Goal: Communication & Community: Answer question/provide support

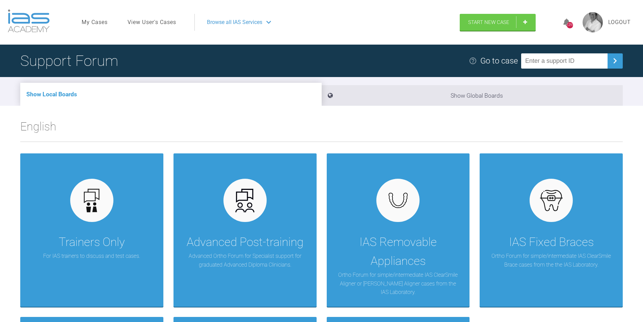
click at [96, 21] on link "My Cases" at bounding box center [95, 22] width 26 height 9
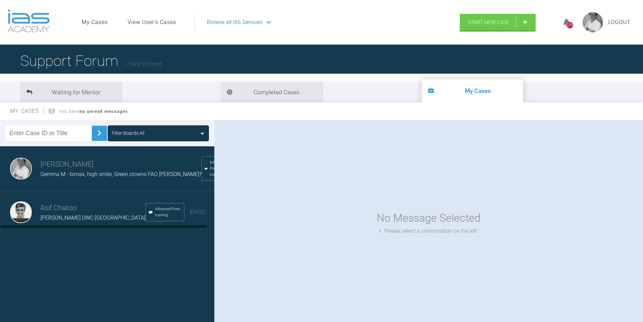
click at [113, 177] on span "Gemma M - bimax, high smile, Green crowns FAO [PERSON_NAME]?" at bounding box center [121, 174] width 161 height 6
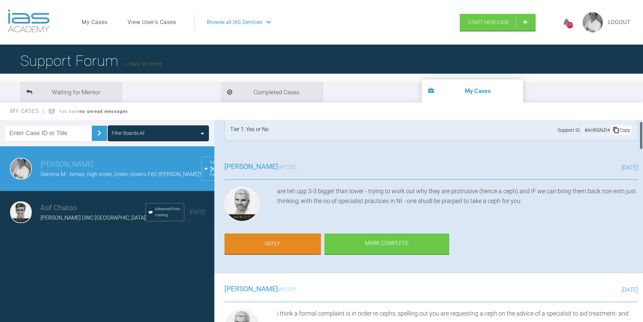
scroll to position [9, 0]
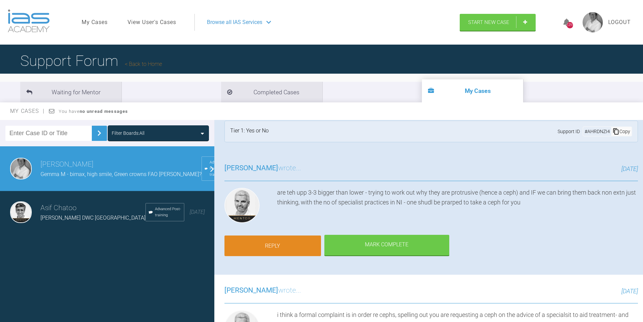
click at [268, 244] on link "Reply" at bounding box center [273, 245] width 97 height 21
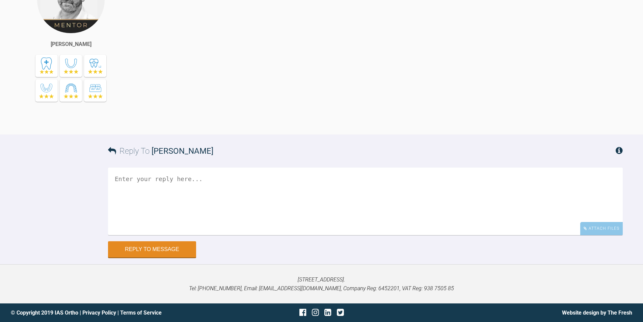
scroll to position [2550, 0]
click at [137, 177] on textarea at bounding box center [365, 202] width 515 height 68
click at [128, 178] on textarea "I've asked [PERSON_NAME]" at bounding box center [365, 202] width 515 height 68
click at [219, 178] on textarea "I went in [DATE] asked [PERSON_NAME]" at bounding box center [365, 202] width 515 height 68
click at [233, 178] on textarea "I went in [DATE] asked [PERSON_NAME]" at bounding box center [365, 202] width 515 height 68
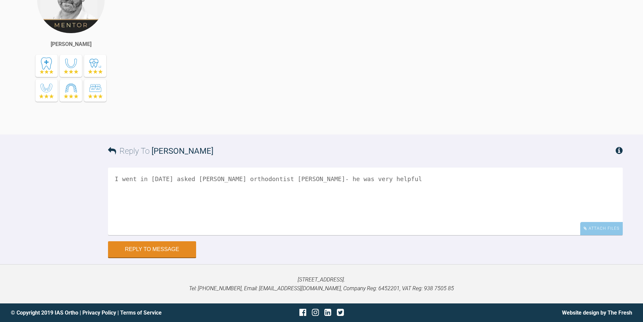
click at [165, 178] on textarea "I went in [DATE] asked [PERSON_NAME] orthodontist [PERSON_NAME]- he was very he…" at bounding box center [365, 202] width 515 height 68
click at [438, 180] on textarea "I went in [DATE], with a box biscuits and asked [PERSON_NAME] orthodontist [PER…" at bounding box center [365, 202] width 515 height 68
click at [601, 182] on textarea "I went in [DATE], with a box biscuits and asked [PERSON_NAME] orthodontist [PER…" at bounding box center [365, 202] width 515 height 68
click at [589, 179] on textarea "I went in [DATE], with a box biscuits and asked [PERSON_NAME] orthodontist [PER…" at bounding box center [365, 202] width 515 height 68
click at [605, 181] on textarea "I went in [DATE], with a box biscuits and asked [PERSON_NAME] orthodontist [PER…" at bounding box center [365, 202] width 515 height 68
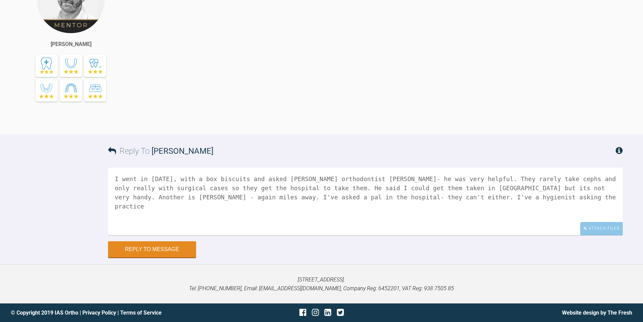
click at [320, 150] on div "Reply To [PERSON_NAME]" at bounding box center [365, 150] width 515 height 33
click at [450, 190] on textarea "I went in [DATE], with a box biscuits and asked [PERSON_NAME] orthodontist [PER…" at bounding box center [365, 202] width 515 height 68
click at [434, 198] on textarea "I went in [DATE], with a box biscuits and asked [PERSON_NAME] orthodontist [PER…" at bounding box center [365, 202] width 515 height 68
click at [512, 200] on textarea "I went in [DATE], with a box biscuits and asked [PERSON_NAME] orthodontist [PER…" at bounding box center [365, 202] width 515 height 68
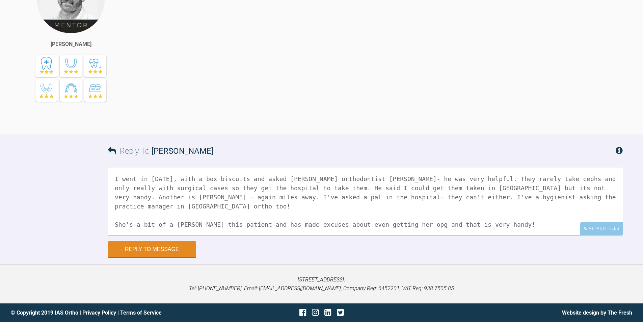
scroll to position [2, 0]
click at [287, 231] on textarea "I went in [DATE], with a box biscuits and asked [PERSON_NAME] orthodontist [PER…" at bounding box center [365, 202] width 515 height 68
type textarea "I went in [DATE], with a box biscuits and asked [PERSON_NAME] orthodontist [PER…"
click at [167, 249] on button "Reply to Message" at bounding box center [152, 250] width 88 height 16
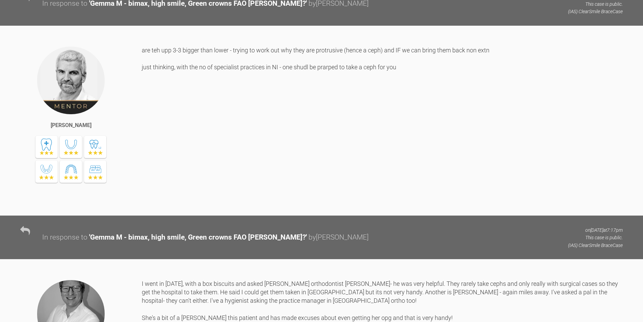
scroll to position [2253, 0]
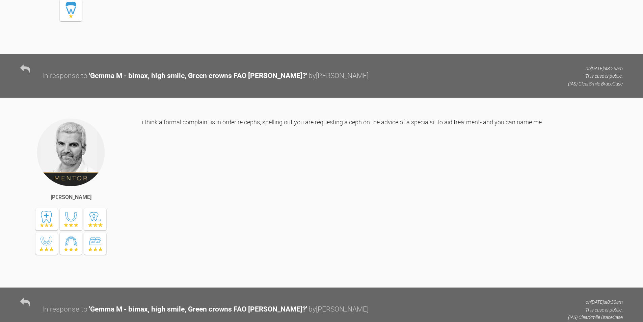
scroll to position [1948, 0]
drag, startPoint x: 330, startPoint y: 191, endPoint x: 300, endPoint y: 182, distance: 31.7
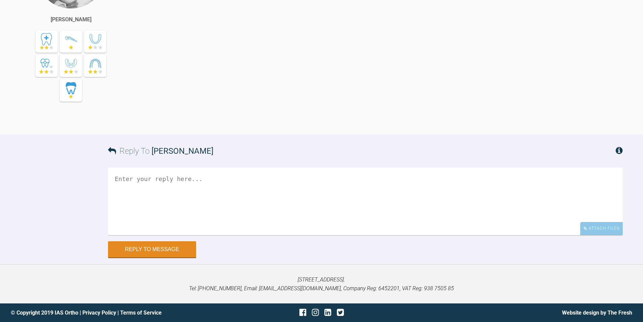
scroll to position [2642, 0]
